Goal: Information Seeking & Learning: Check status

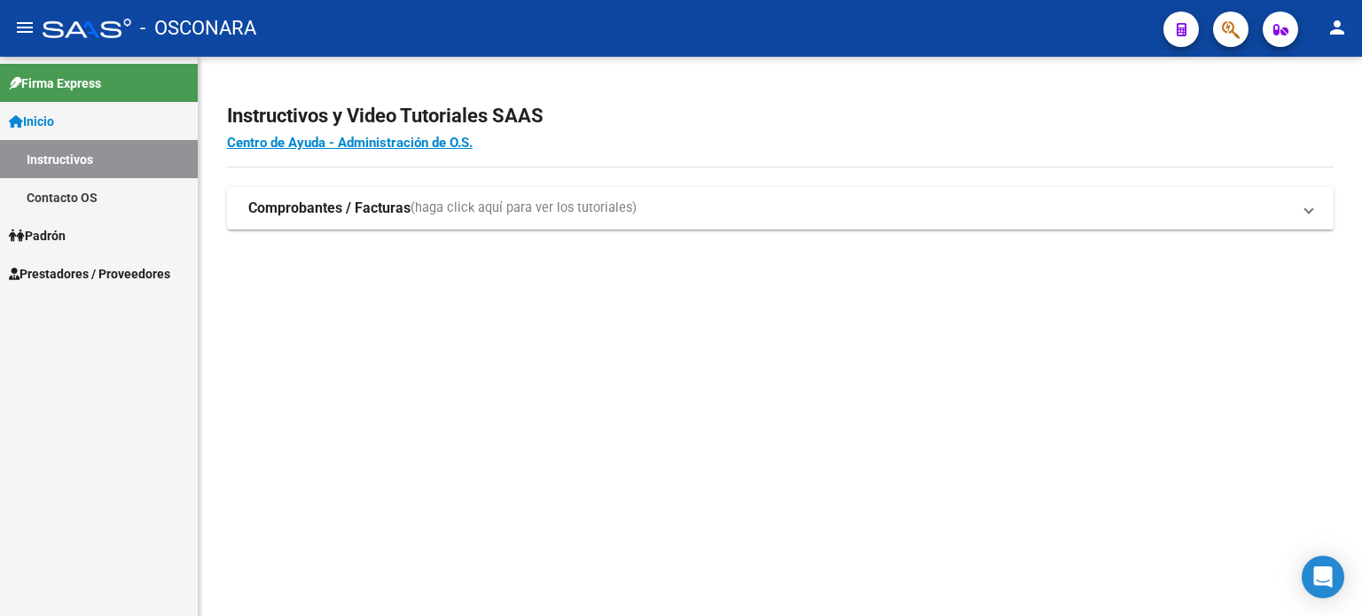
click at [60, 230] on span "Padrón" at bounding box center [37, 236] width 57 height 20
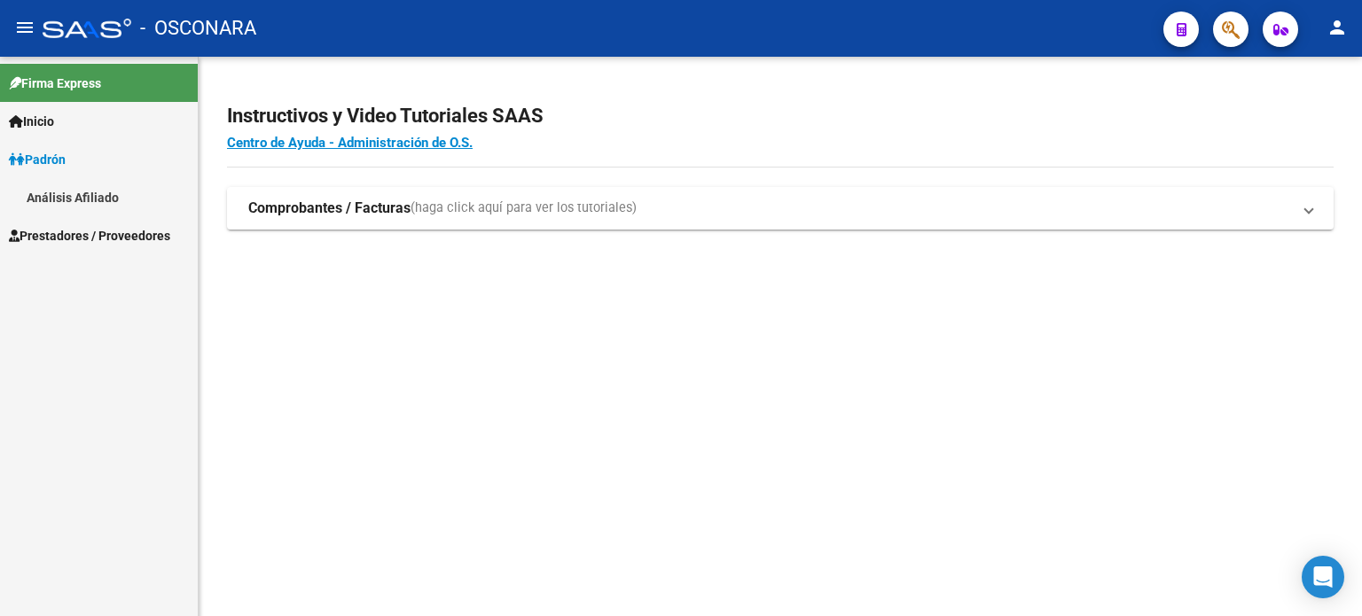
click at [71, 195] on link "Análisis Afiliado" at bounding box center [99, 197] width 198 height 38
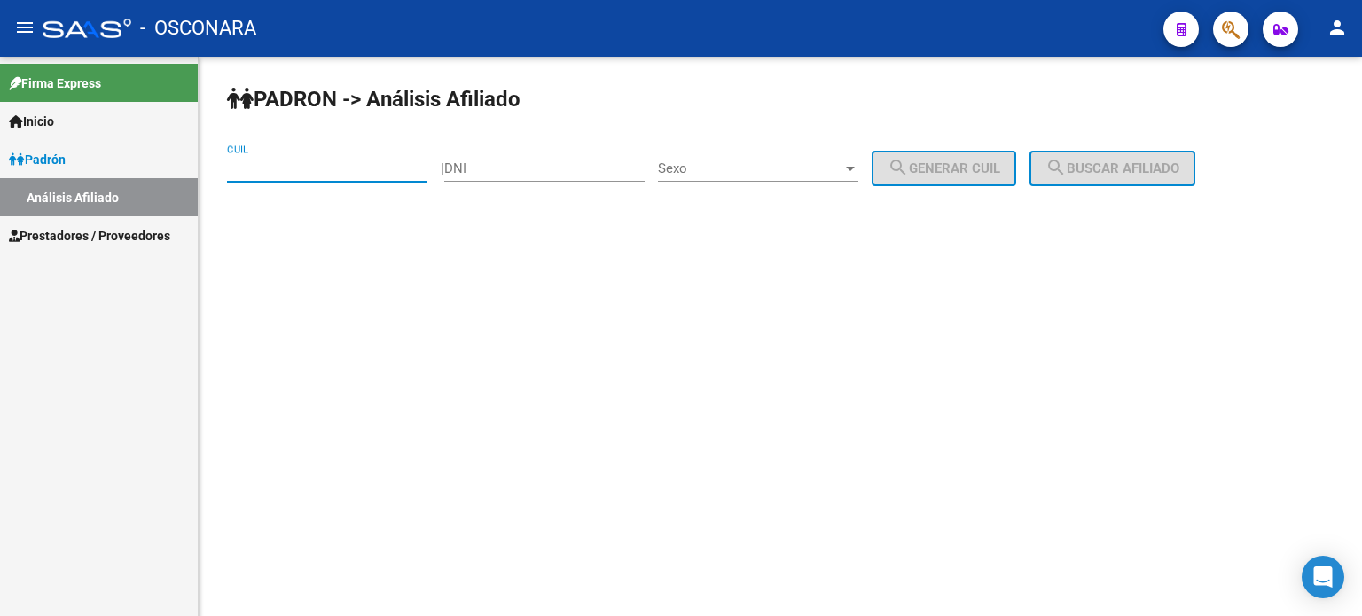
click at [277, 168] on input "CUIL" at bounding box center [327, 168] width 200 height 16
click at [808, 173] on span "Sexo" at bounding box center [750, 168] width 184 height 16
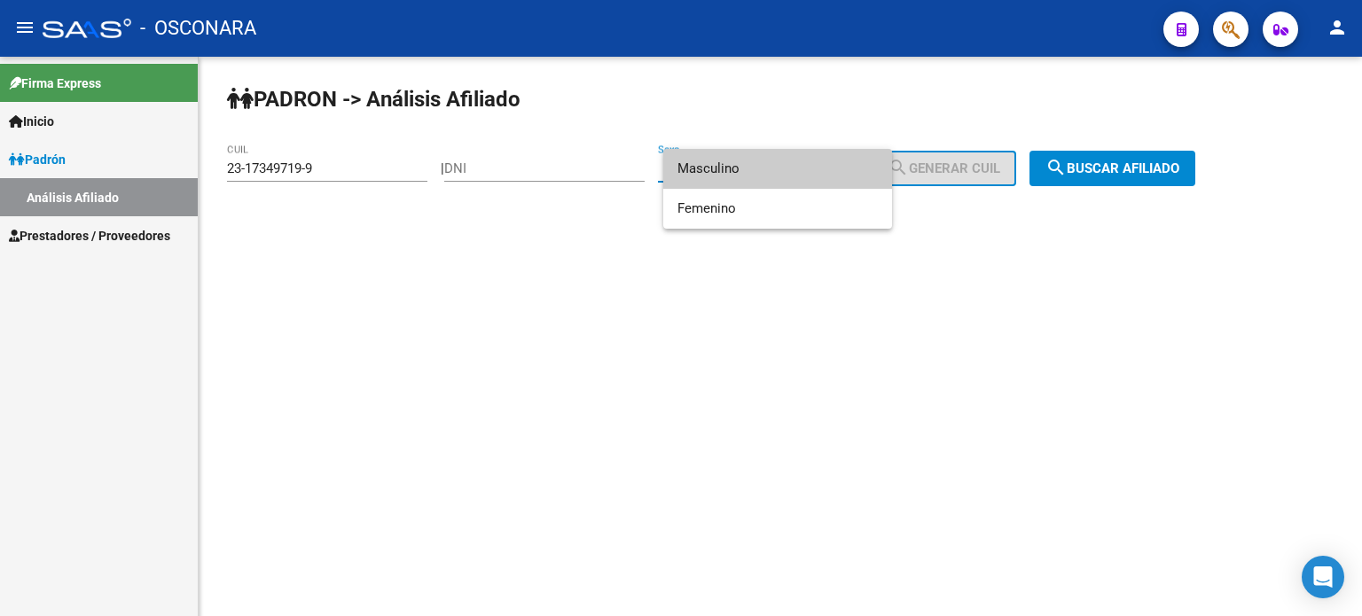
click at [801, 172] on span "Masculino" at bounding box center [777, 169] width 200 height 40
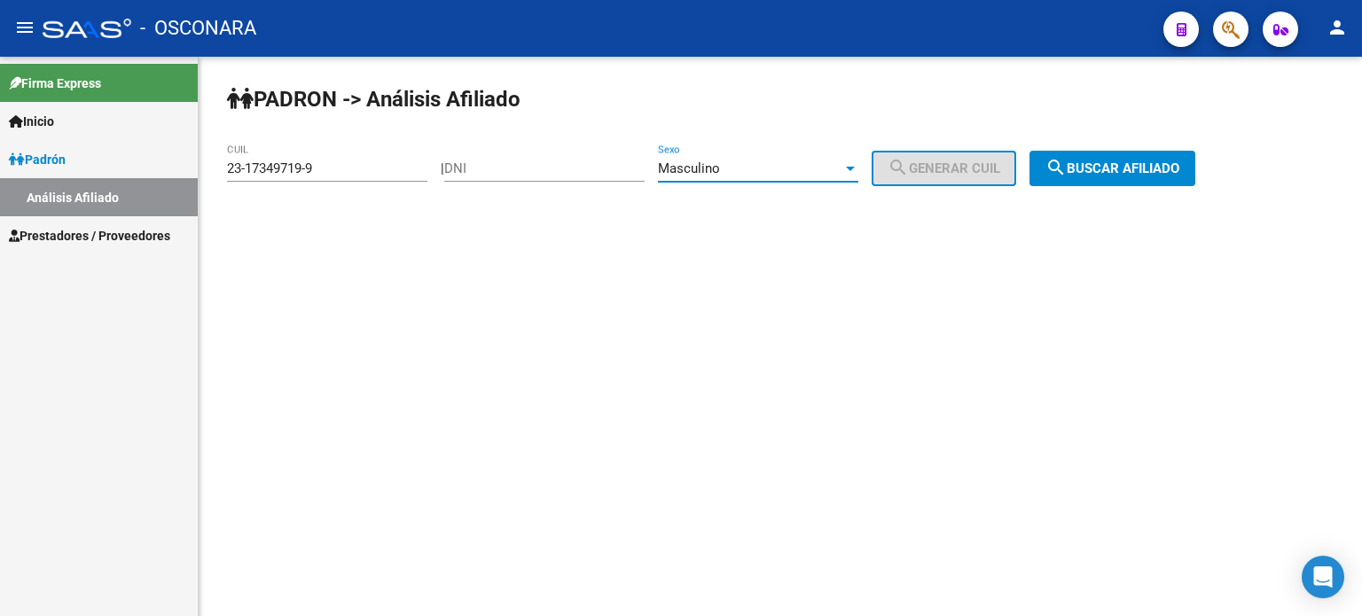
click at [1124, 170] on span "search Buscar afiliado" at bounding box center [1112, 168] width 134 height 16
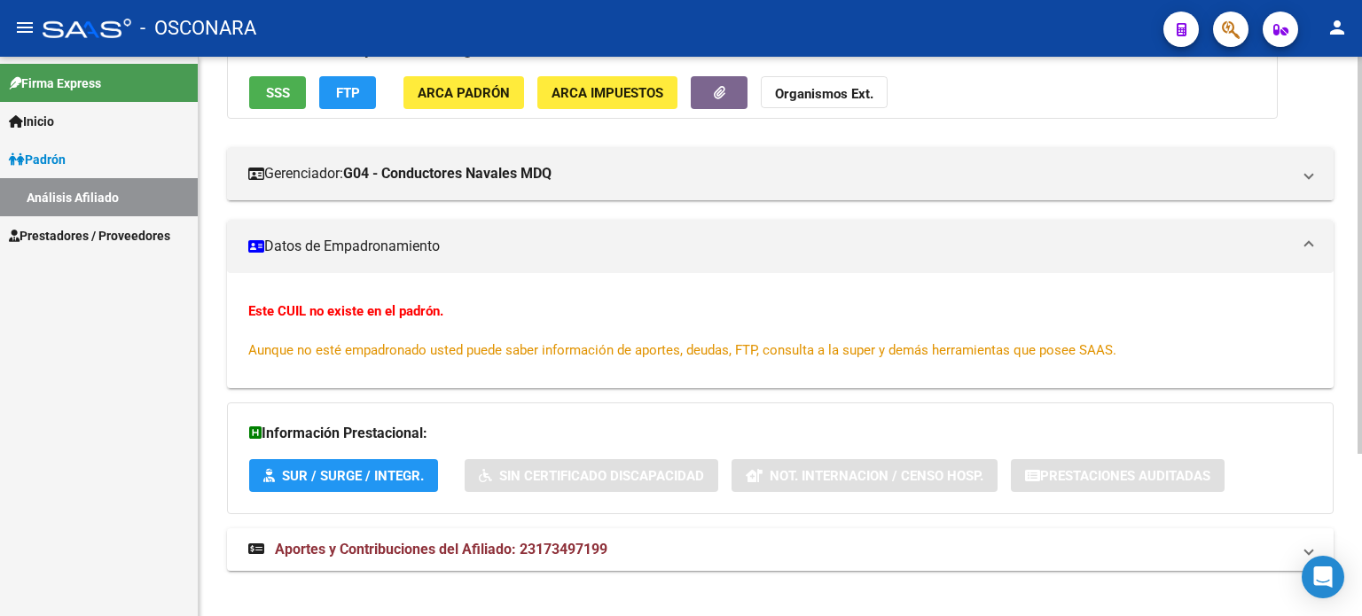
scroll to position [229, 0]
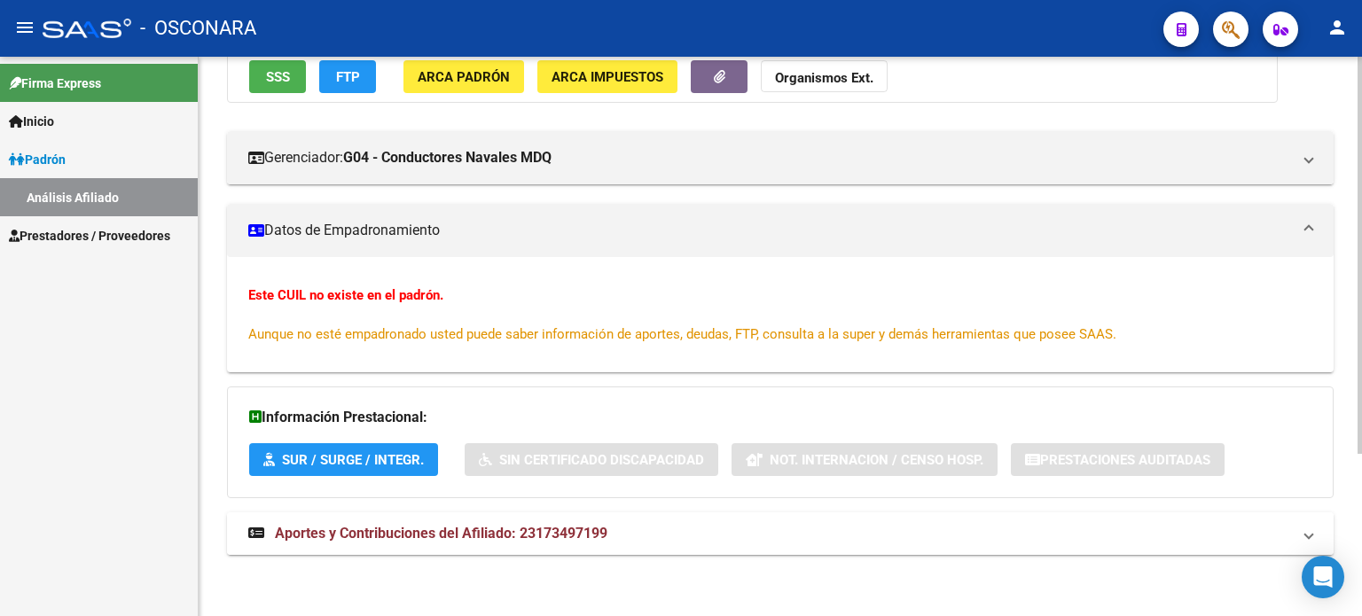
click at [498, 528] on span "Aportes y Contribuciones del Afiliado: 23173497199" at bounding box center [441, 533] width 332 height 17
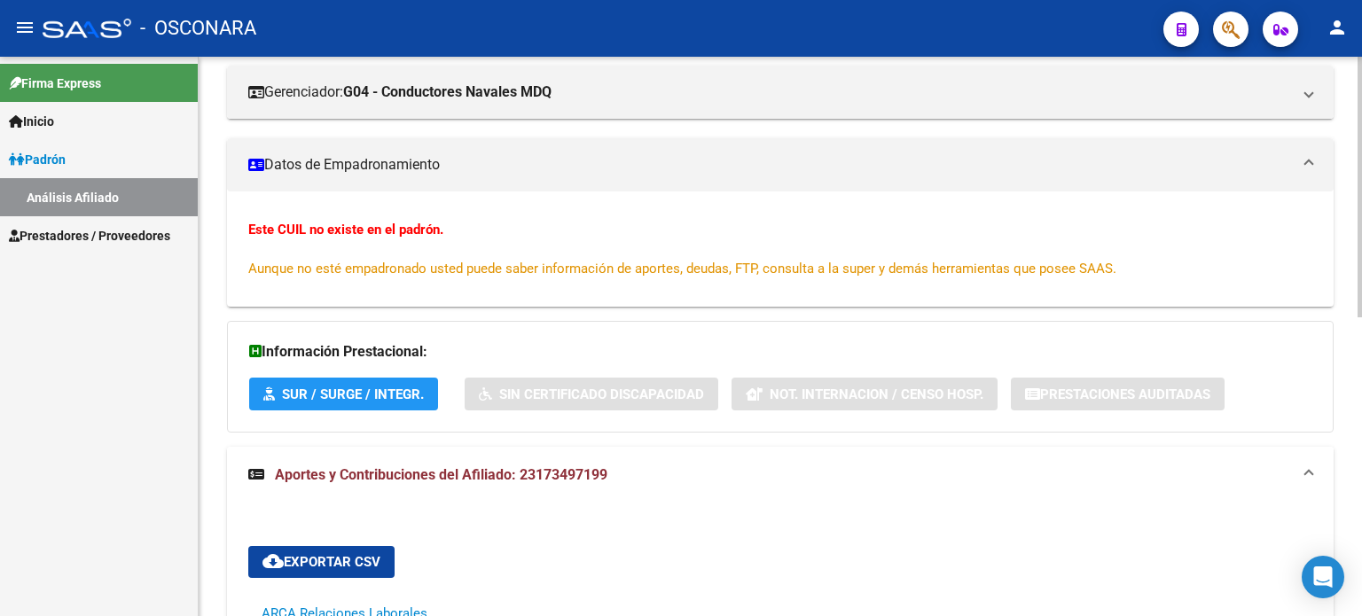
scroll to position [140, 0]
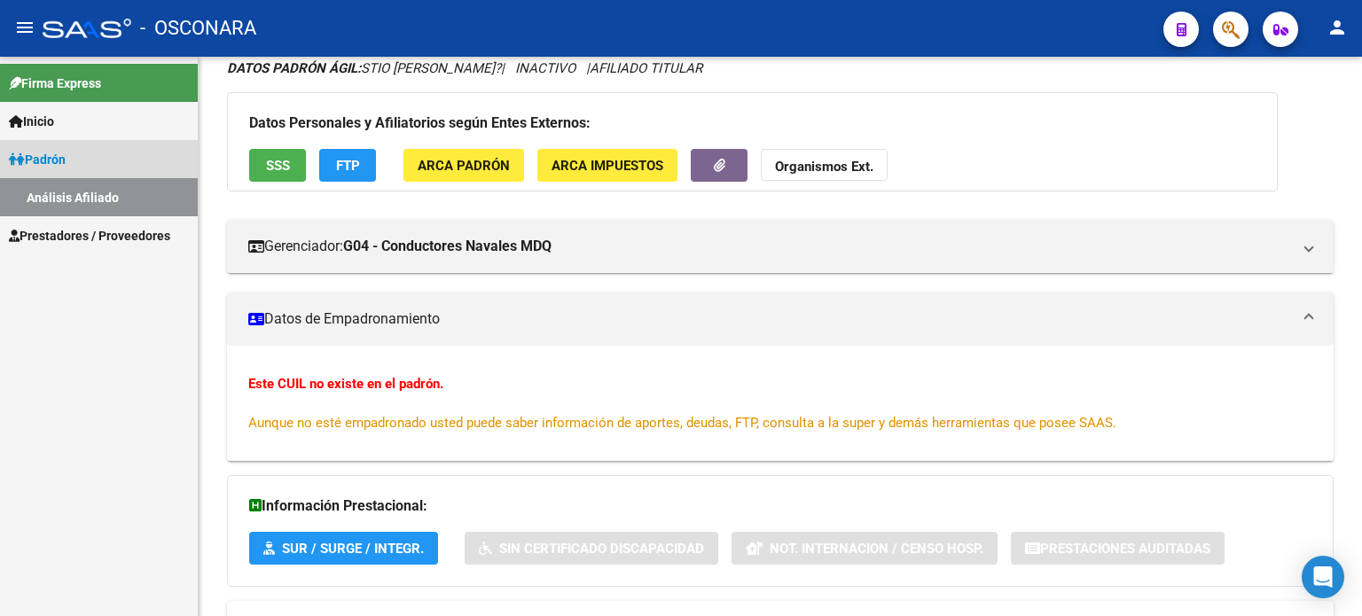
click at [58, 159] on span "Padrón" at bounding box center [37, 160] width 57 height 20
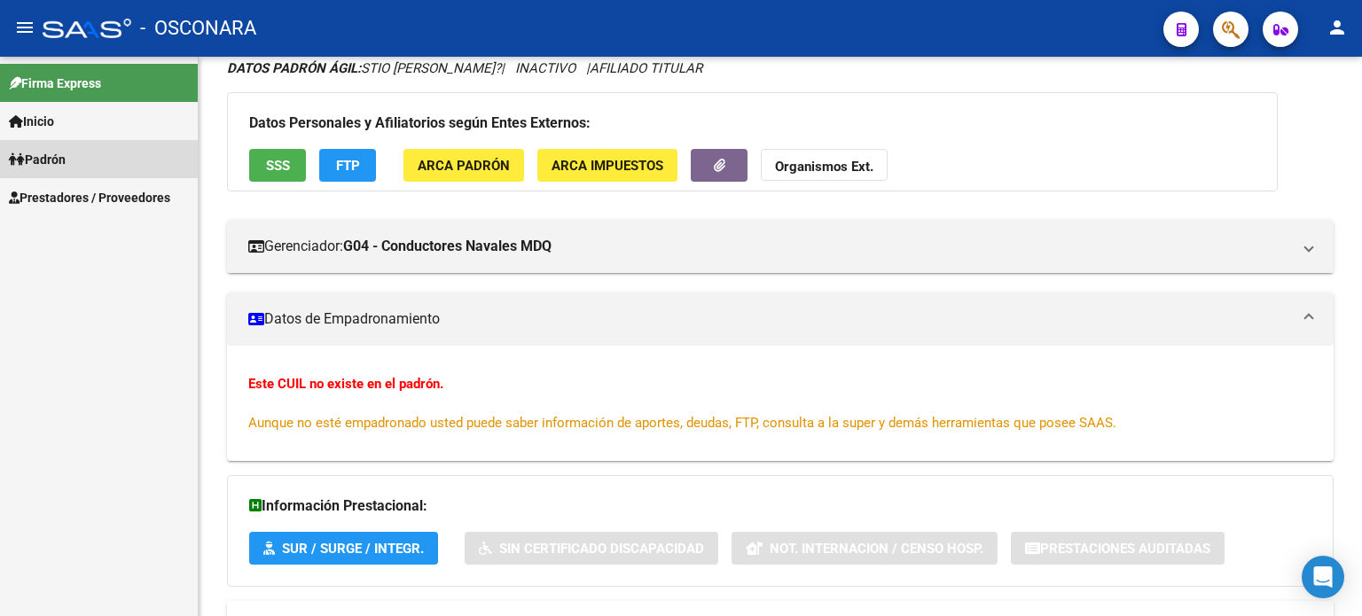
click at [52, 162] on span "Padrón" at bounding box center [37, 160] width 57 height 20
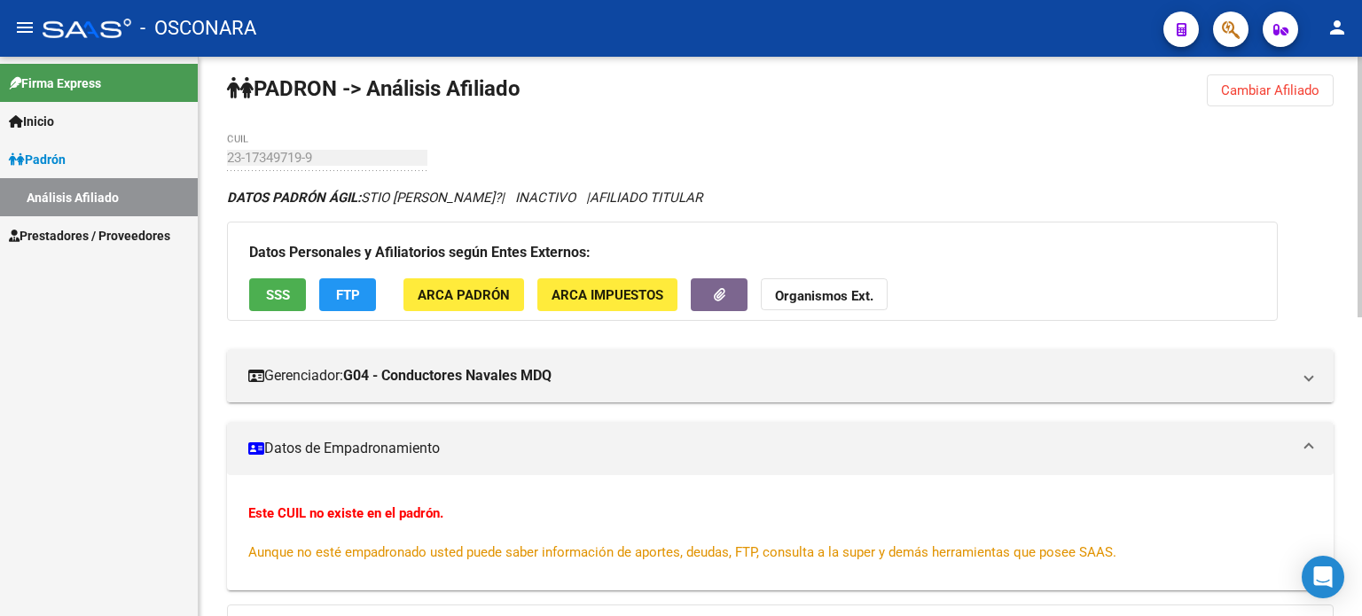
scroll to position [0, 0]
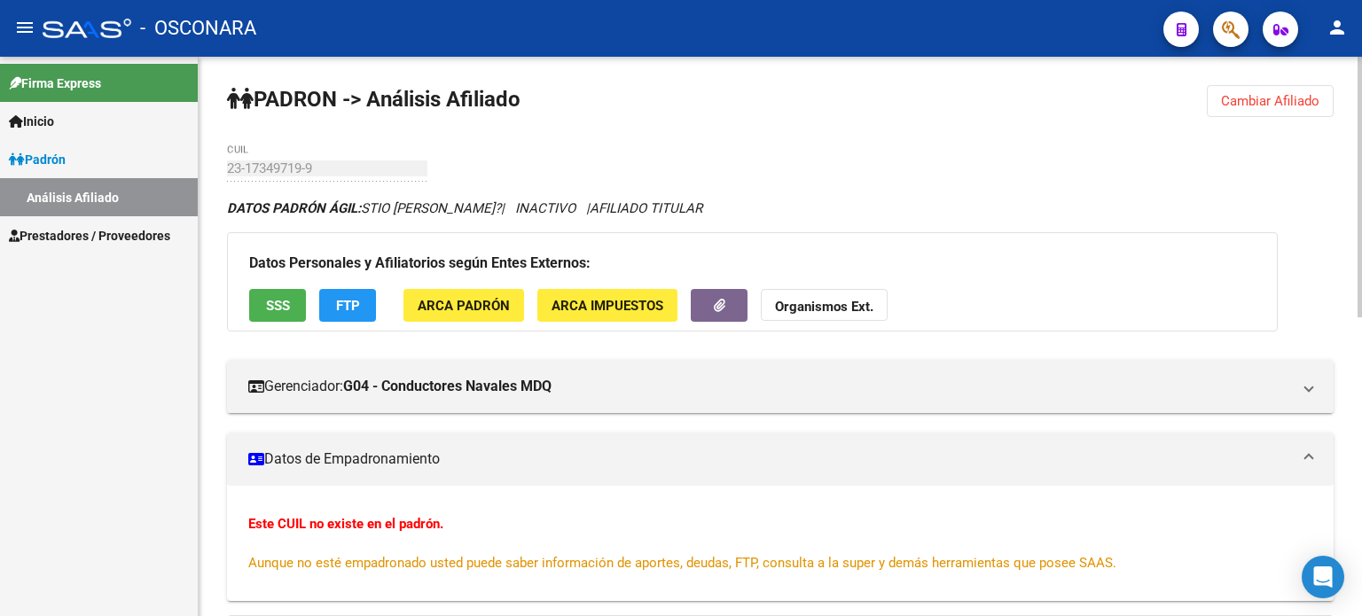
click at [1257, 98] on span "Cambiar Afiliado" at bounding box center [1270, 101] width 98 height 16
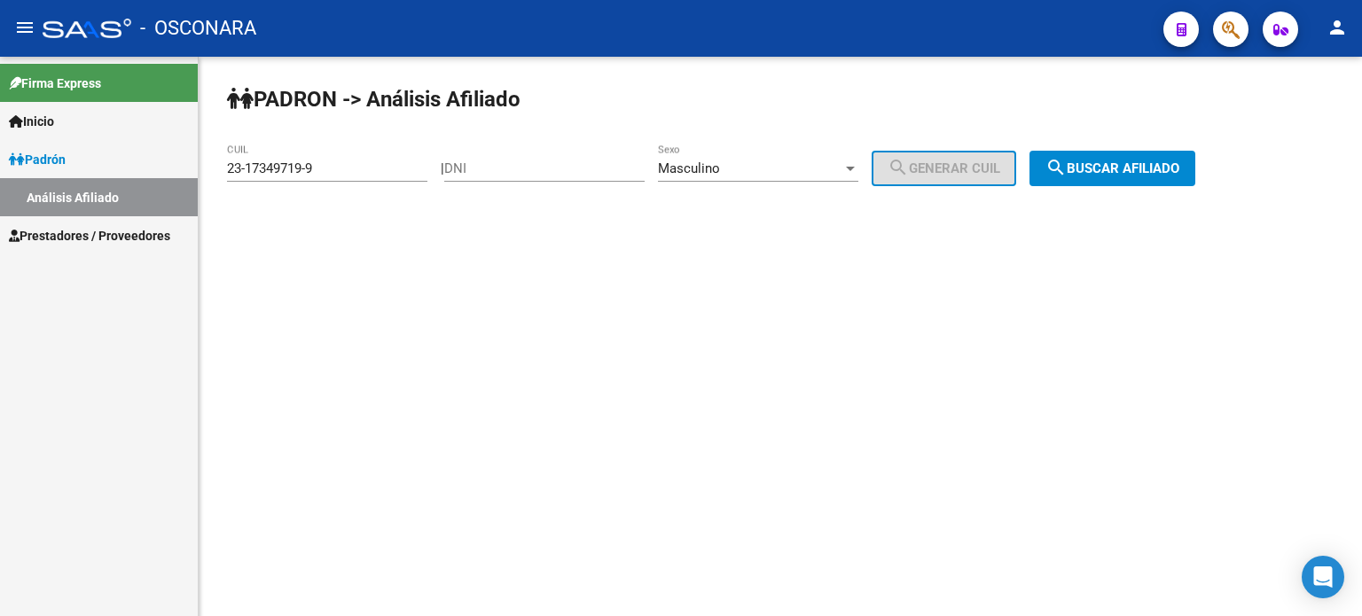
click at [332, 167] on input "23-17349719-9" at bounding box center [327, 168] width 200 height 16
click at [332, 166] on input "23-17349719-9" at bounding box center [327, 168] width 200 height 16
type input "20-30450978-4"
click at [1145, 176] on span "search Buscar afiliado" at bounding box center [1112, 168] width 134 height 16
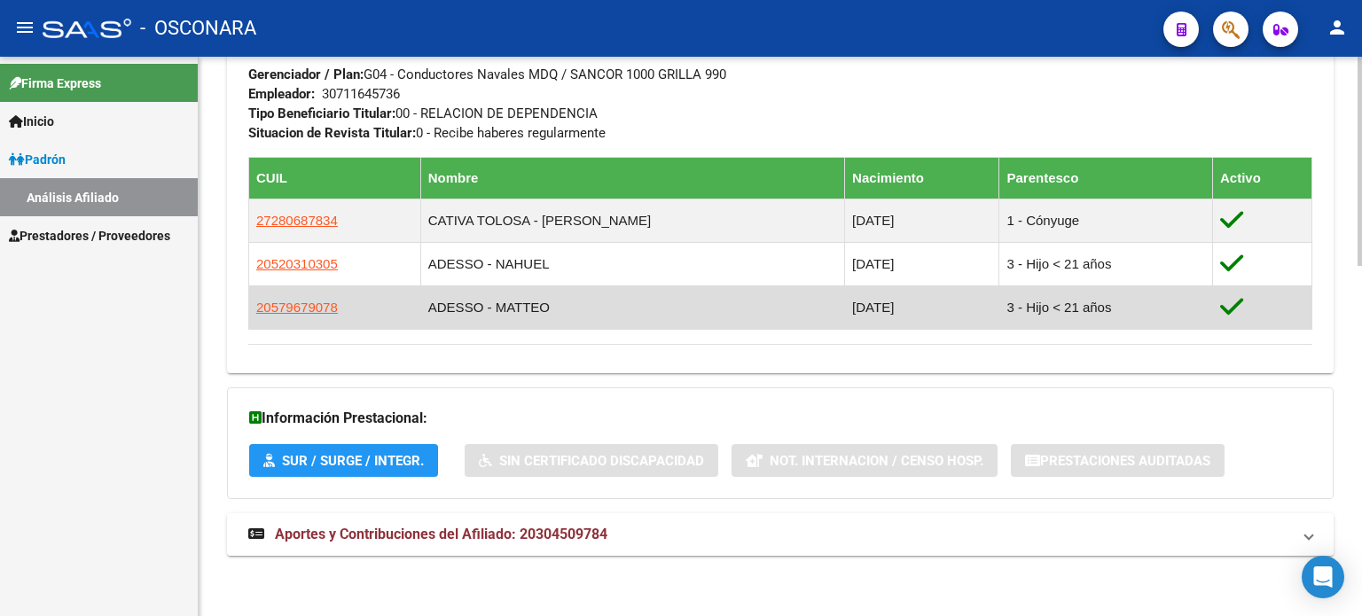
scroll to position [936, 0]
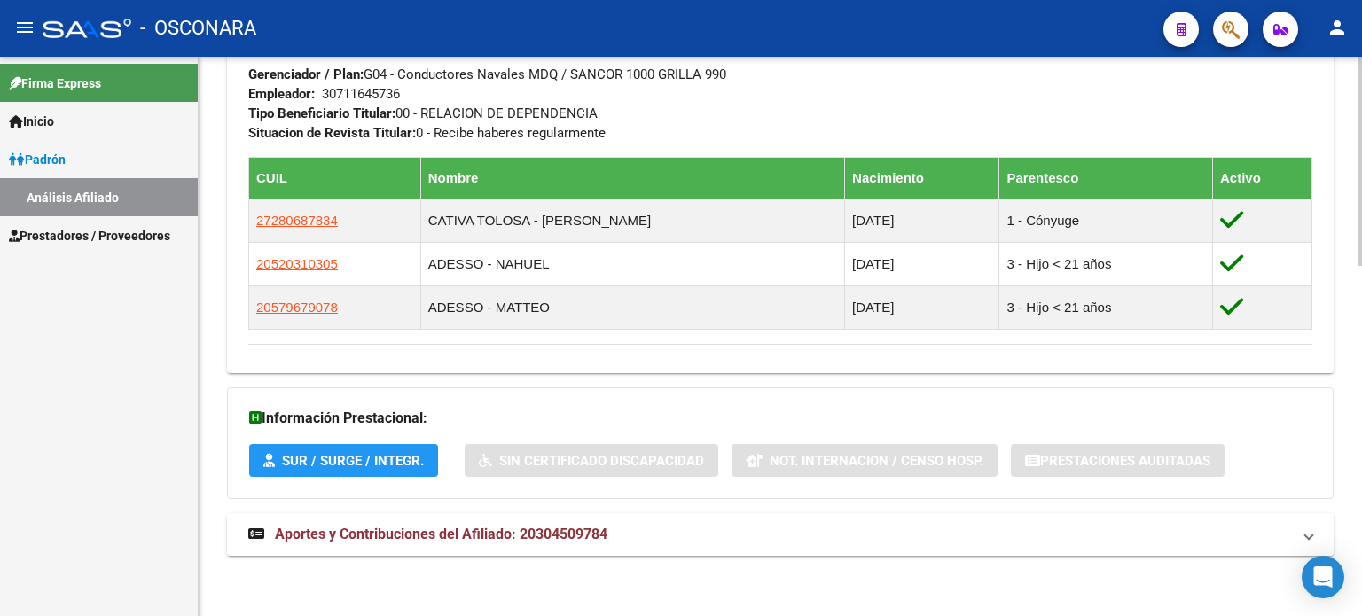
click at [315, 535] on span "Aportes y Contribuciones del Afiliado: 20304509784" at bounding box center [441, 534] width 332 height 17
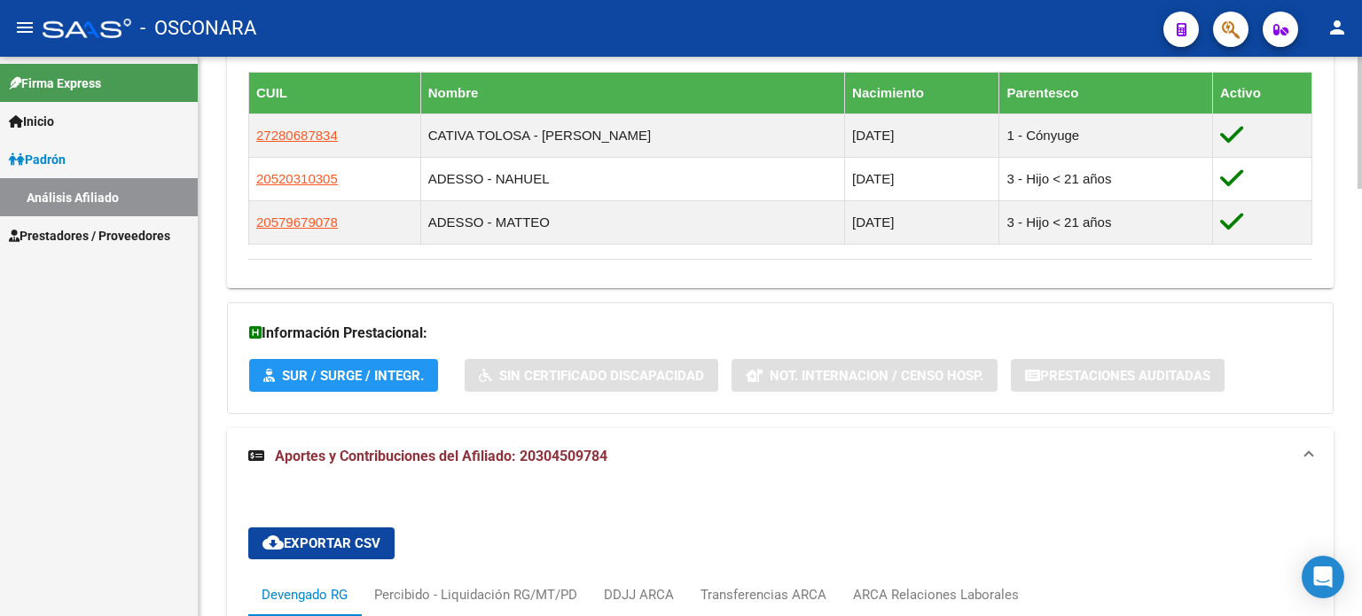
scroll to position [1202, 0]
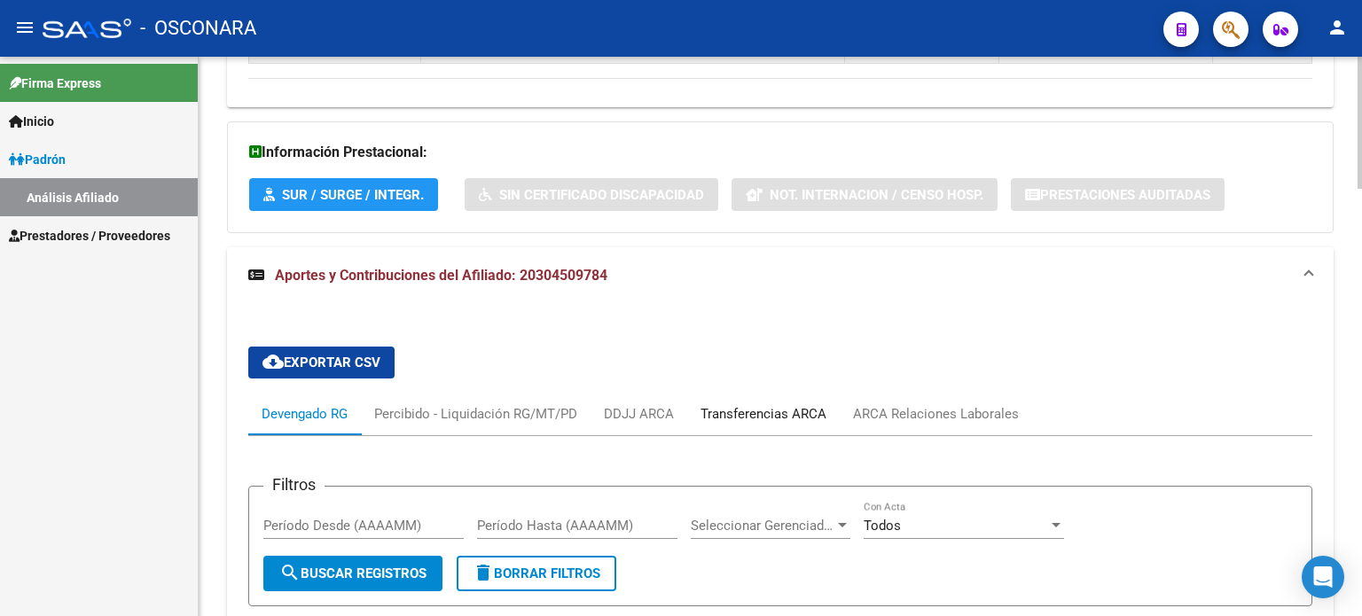
click at [808, 410] on div "Transferencias ARCA" at bounding box center [763, 414] width 126 height 20
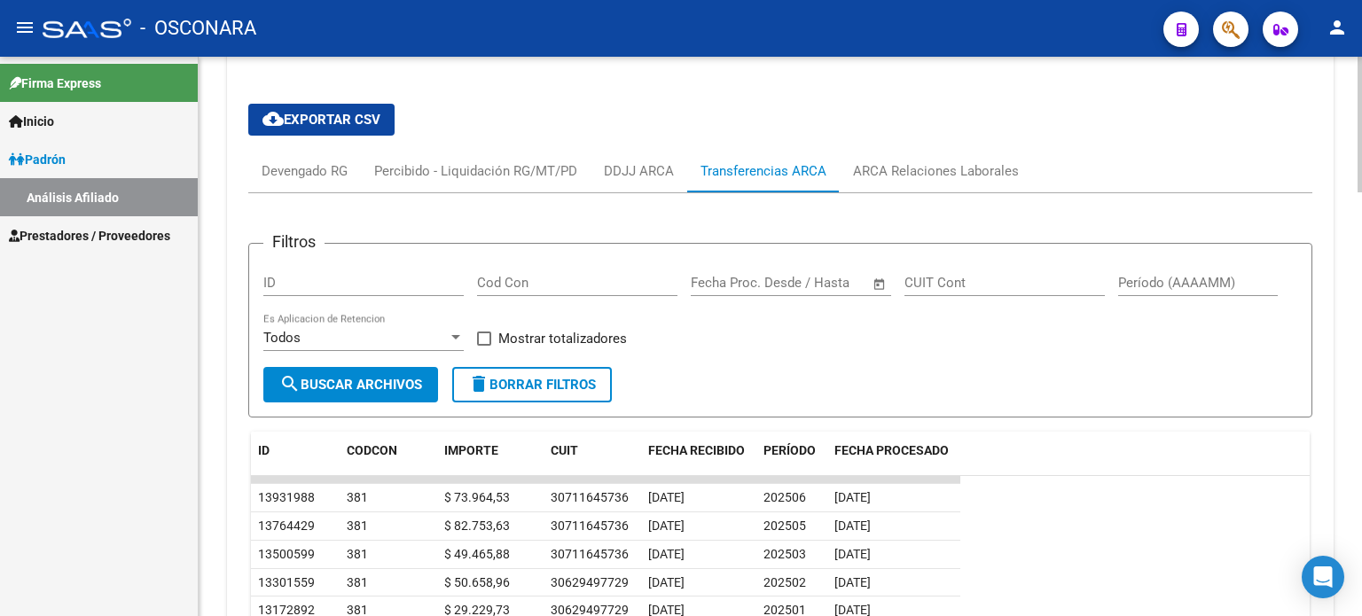
scroll to position [1468, 0]
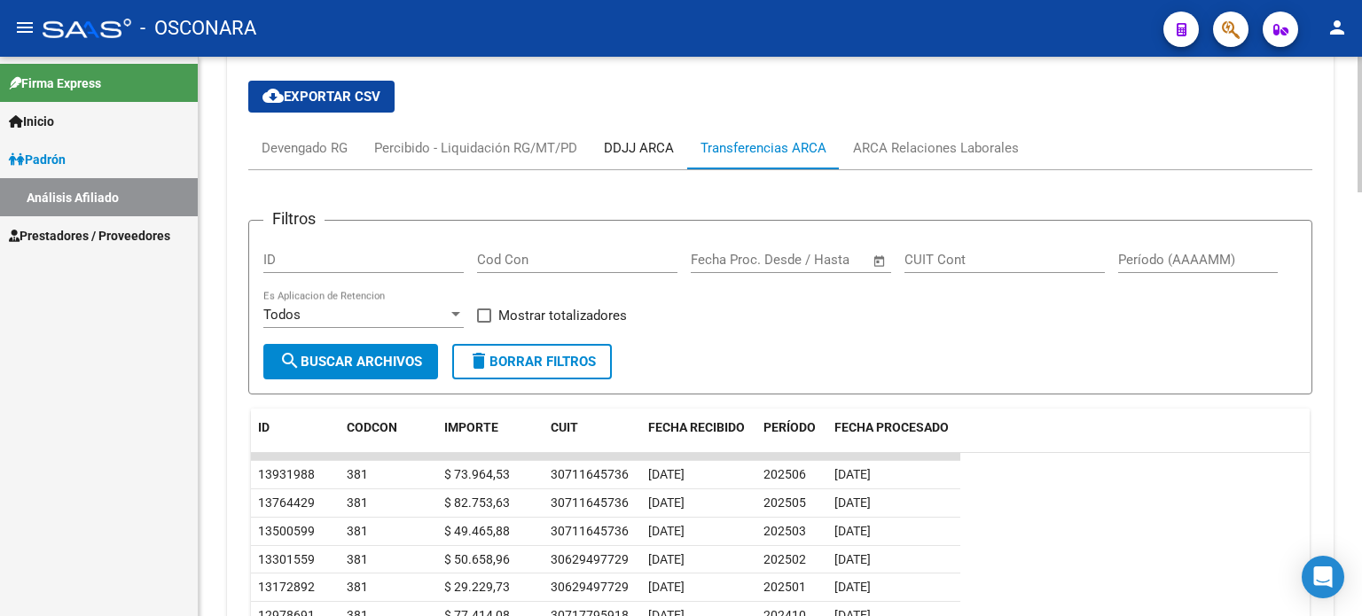
click at [646, 152] on div "DDJJ ARCA" at bounding box center [639, 148] width 70 height 20
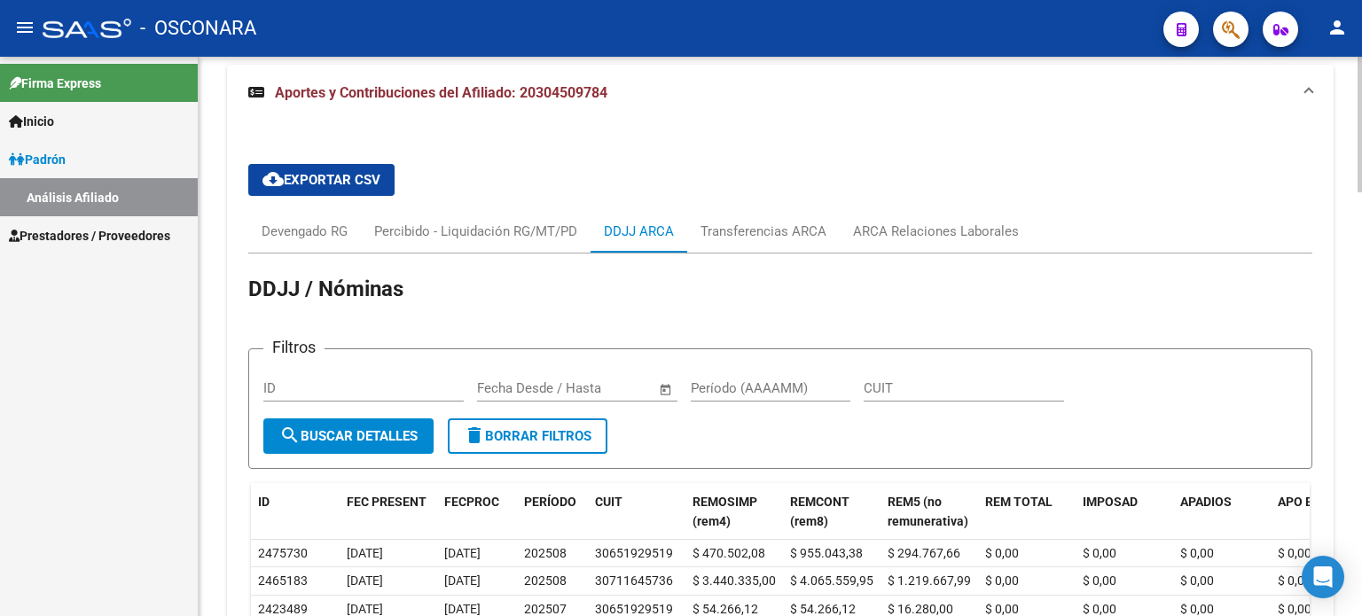
scroll to position [1380, 0]
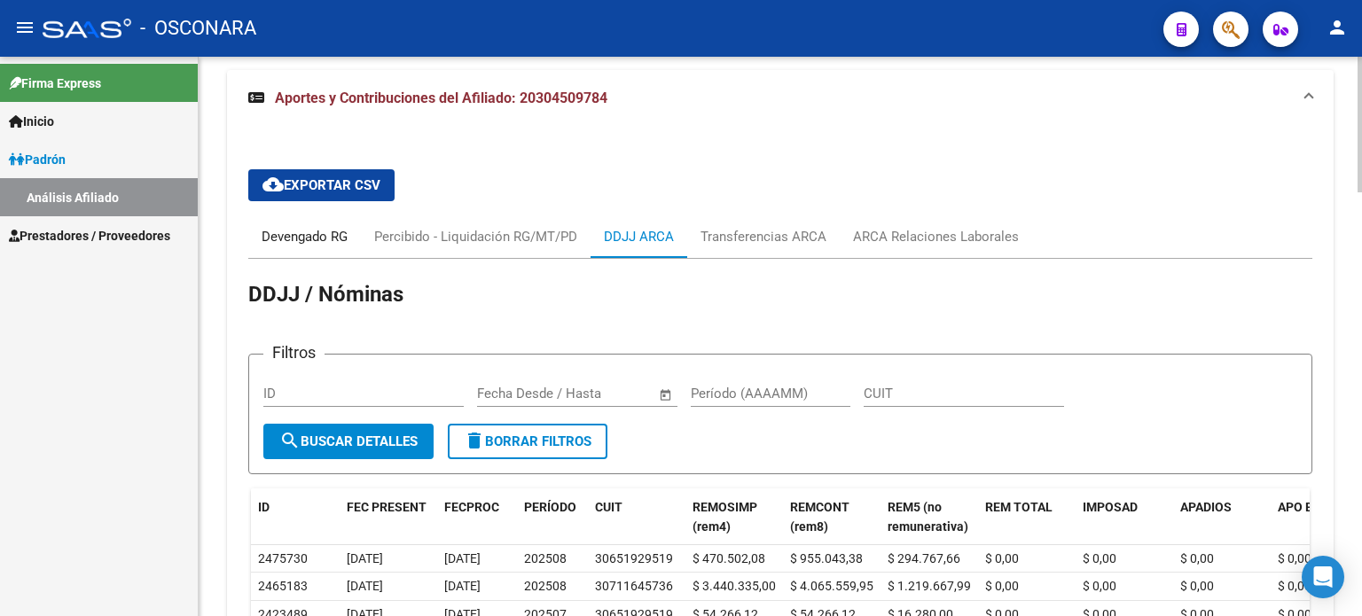
click at [325, 237] on div "Devengado RG" at bounding box center [305, 237] width 86 height 20
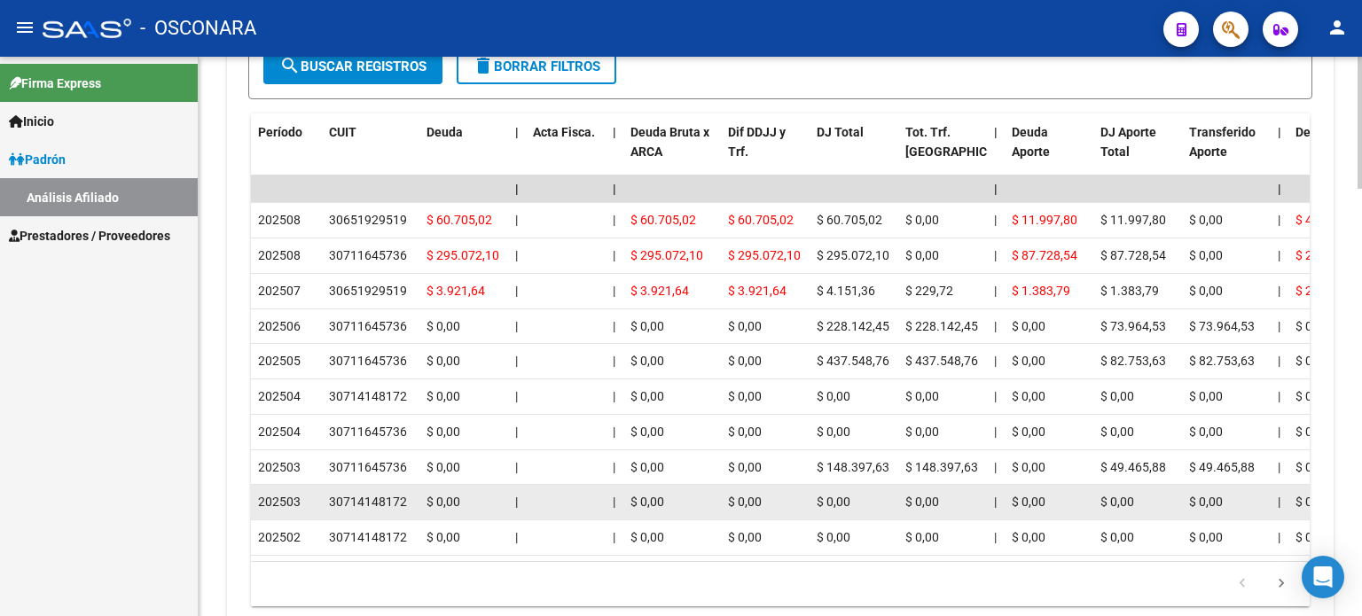
scroll to position [1635, 0]
